Goal: Task Accomplishment & Management: Complete application form

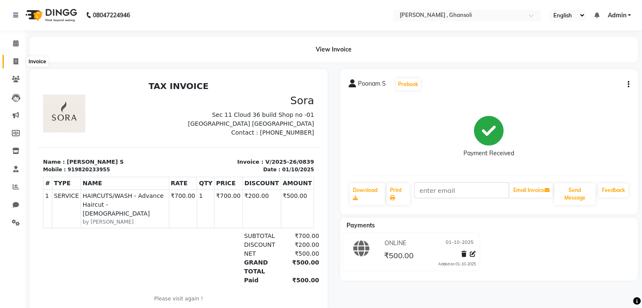
click at [19, 62] on span at bounding box center [15, 62] width 15 height 10
select select "8446"
select select "service"
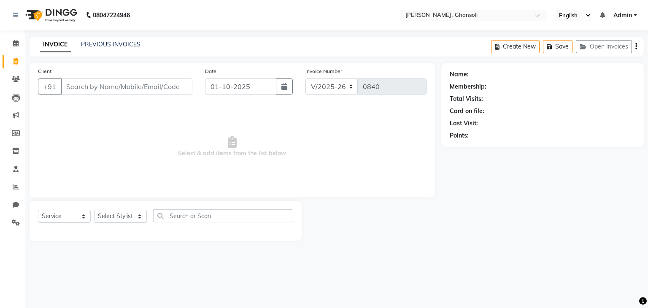
click at [119, 86] on input "Client" at bounding box center [127, 86] width 132 height 16
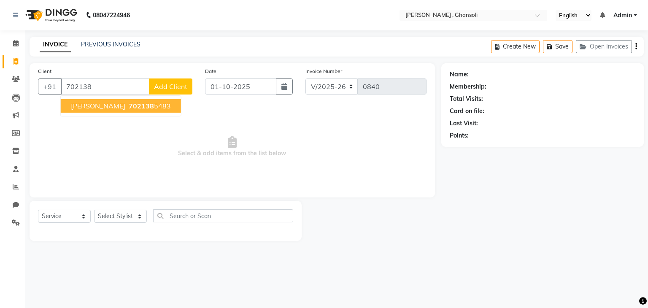
click at [90, 110] on span "[PERSON_NAME]" at bounding box center [98, 106] width 54 height 8
type input "7021385483"
select select "1: Object"
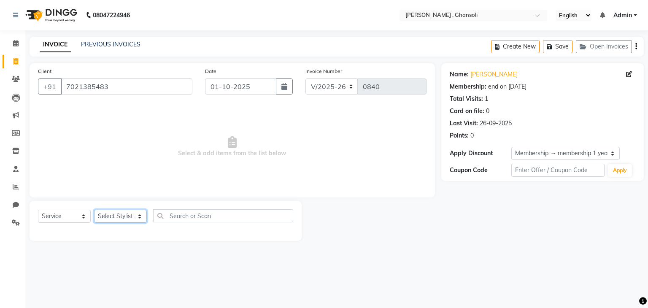
click at [117, 216] on select "Select Stylist deepa Lucky [PERSON_NAME] [PERSON_NAME] [PERSON_NAME] [PERSON_NA…" at bounding box center [120, 216] width 53 height 13
select select "86841"
click at [94, 210] on select "Select Stylist deepa Lucky [PERSON_NAME] [PERSON_NAME] [PERSON_NAME] [PERSON_NA…" at bounding box center [120, 216] width 53 height 13
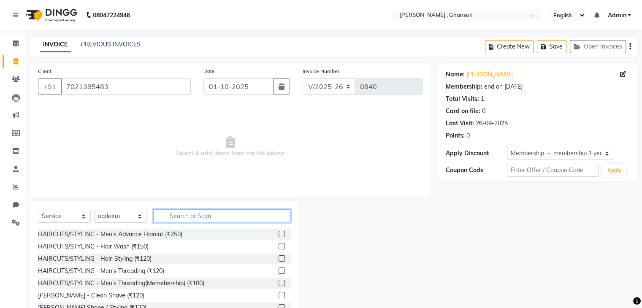
click at [186, 214] on input "text" at bounding box center [222, 215] width 138 height 13
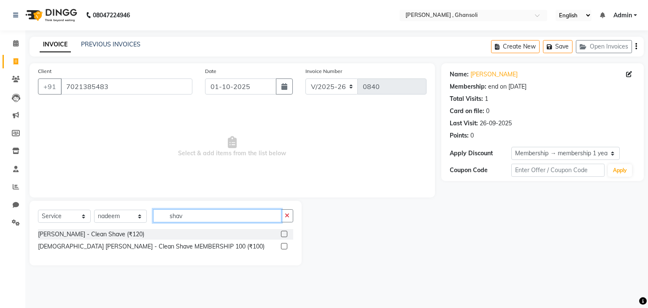
type input "shav"
click at [209, 232] on div "[PERSON_NAME] - Clean Shave (₹120)" at bounding box center [165, 234] width 255 height 11
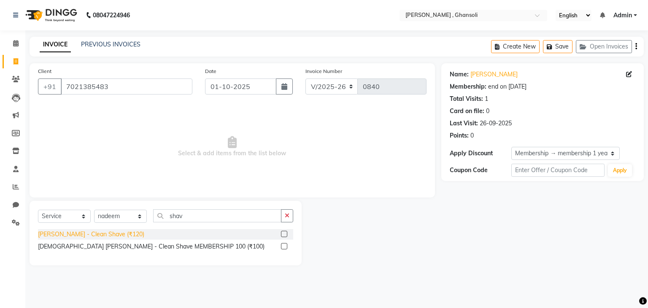
click at [107, 233] on div "[PERSON_NAME] - Clean Shave (₹120)" at bounding box center [91, 234] width 106 height 9
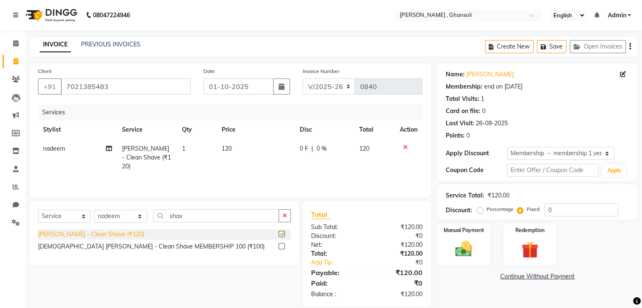
checkbox input "false"
click at [301, 151] on span "0 F" at bounding box center [304, 148] width 8 height 9
select select "86841"
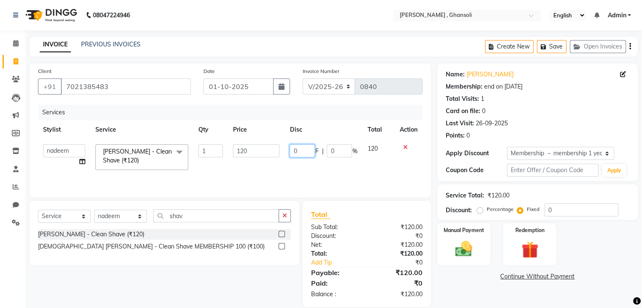
click at [301, 151] on input "0" at bounding box center [301, 150] width 25 height 13
type input "20"
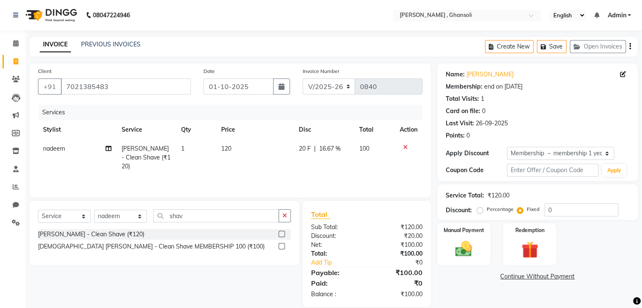
click at [300, 165] on td "20 F | 16.67 %" at bounding box center [324, 157] width 61 height 37
select select "86841"
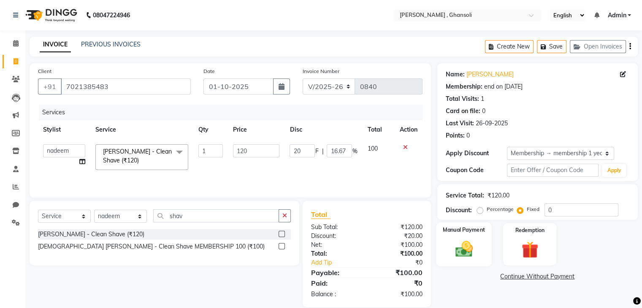
click at [473, 256] on img at bounding box center [463, 249] width 28 height 20
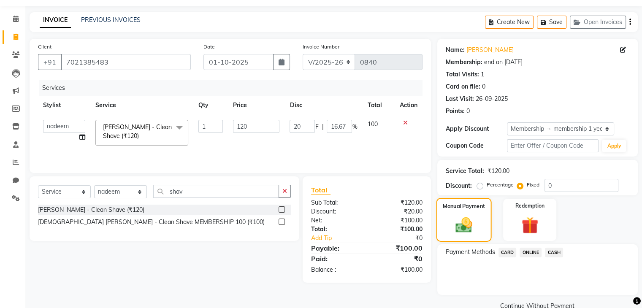
scroll to position [41, 0]
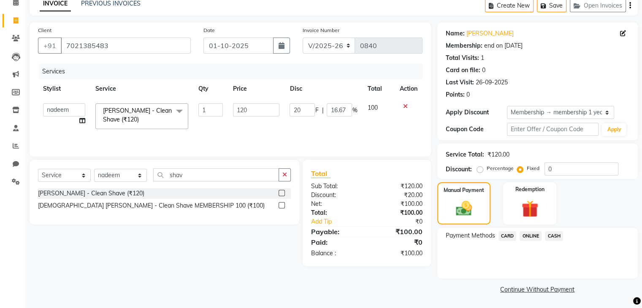
click at [530, 238] on span "ONLINE" at bounding box center [530, 236] width 22 height 10
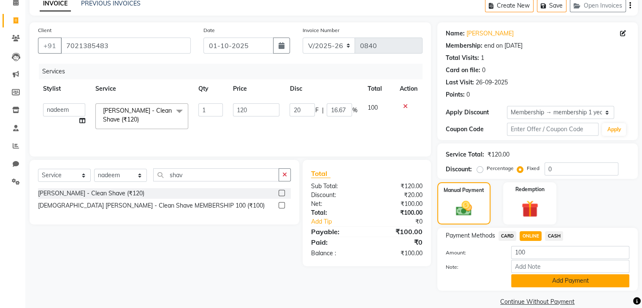
click at [537, 278] on button "Add Payment" at bounding box center [570, 280] width 118 height 13
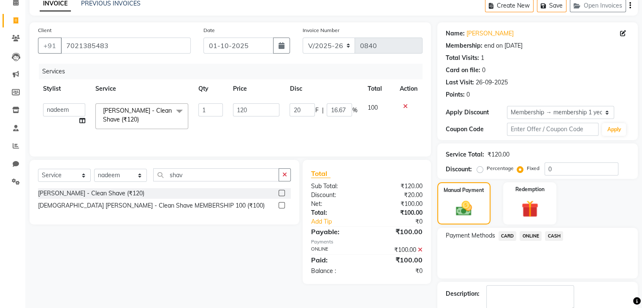
scroll to position [88, 0]
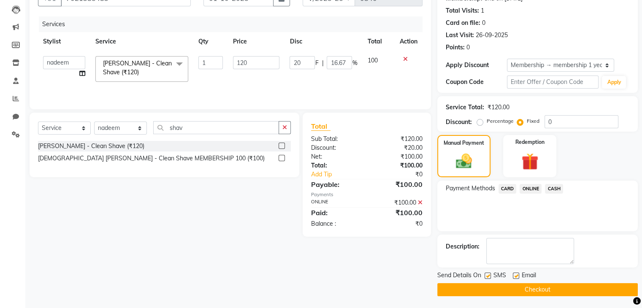
click at [533, 287] on button "Checkout" at bounding box center [537, 289] width 200 height 13
